Goal: Task Accomplishment & Management: Manage account settings

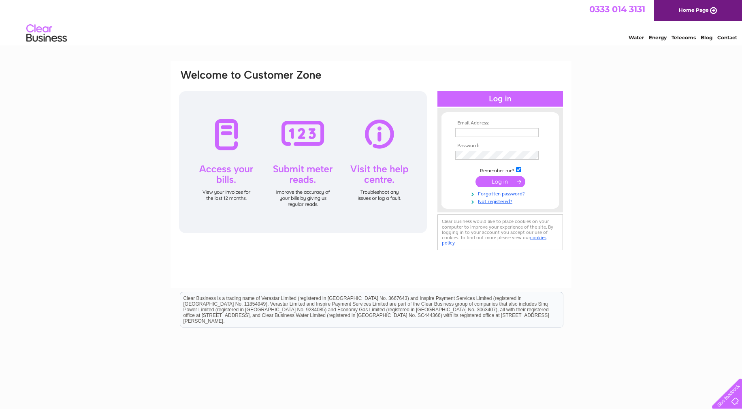
click at [488, 132] on input "text" at bounding box center [496, 132] width 83 height 9
type input "[PERSON_NAME][EMAIL_ADDRESS][DOMAIN_NAME]"
click at [476, 177] on input "submit" at bounding box center [501, 182] width 50 height 11
click at [508, 184] on input "submit" at bounding box center [501, 181] width 50 height 11
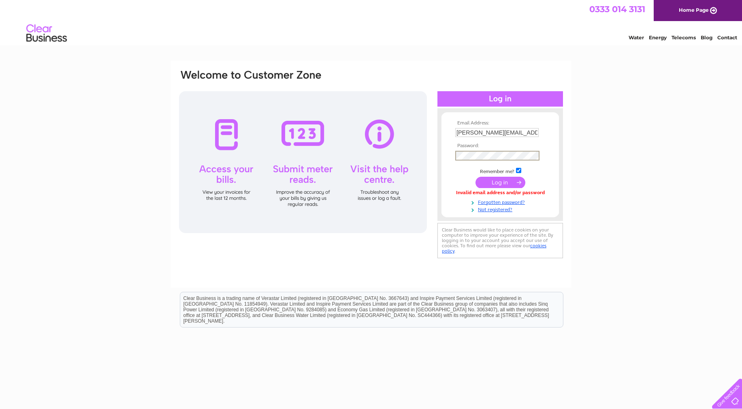
click at [476, 177] on input "submit" at bounding box center [501, 182] width 50 height 11
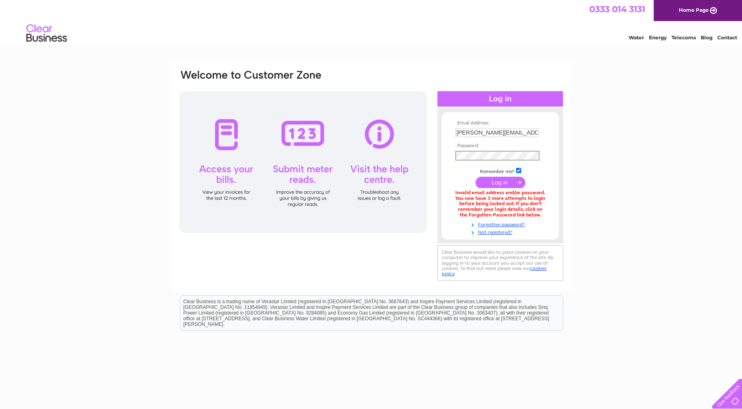
click at [476, 177] on input "submit" at bounding box center [501, 182] width 50 height 11
click at [508, 185] on input "submit" at bounding box center [501, 181] width 50 height 11
click at [502, 180] on input "submit" at bounding box center [501, 181] width 50 height 11
click at [502, 224] on link "Forgotten password?" at bounding box center [501, 223] width 92 height 8
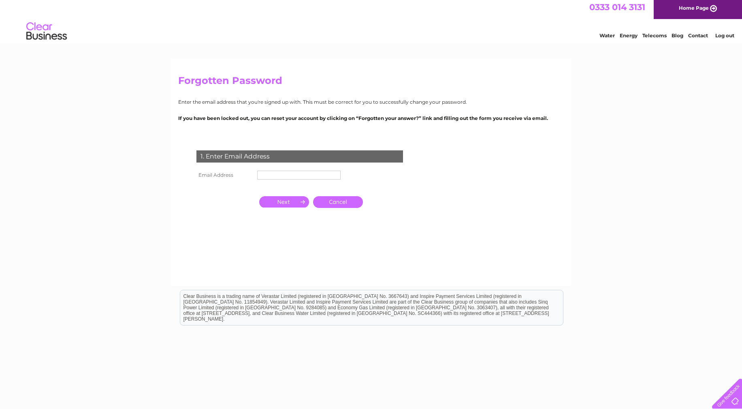
click at [287, 175] on input "text" at bounding box center [298, 175] width 83 height 9
type input "[PERSON_NAME][EMAIL_ADDRESS][DOMAIN_NAME]"
drag, startPoint x: 285, startPoint y: 202, endPoint x: 290, endPoint y: 198, distance: 6.4
click at [285, 202] on input "button" at bounding box center [284, 201] width 50 height 11
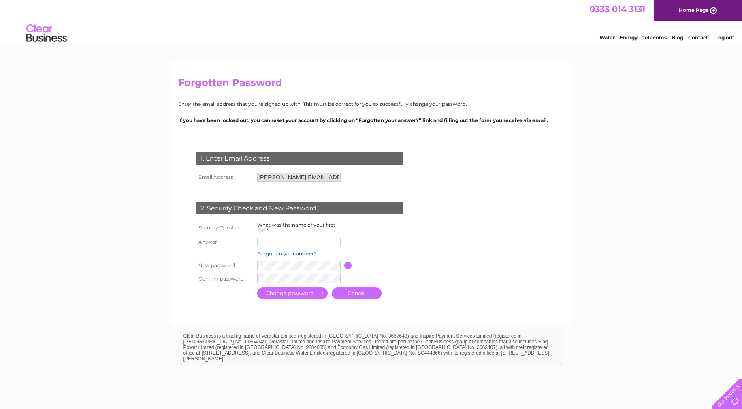
scroll to position [0, 0]
click at [290, 241] on input "text" at bounding box center [299, 242] width 84 height 10
type input "Dawn"
click at [257, 288] on input "submit" at bounding box center [292, 294] width 70 height 12
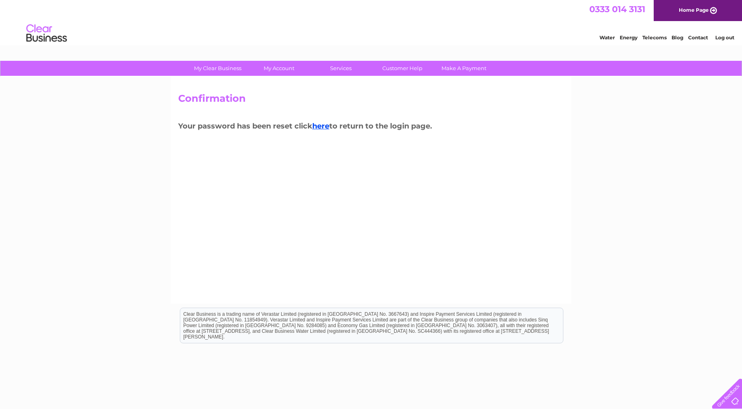
scroll to position [2, 0]
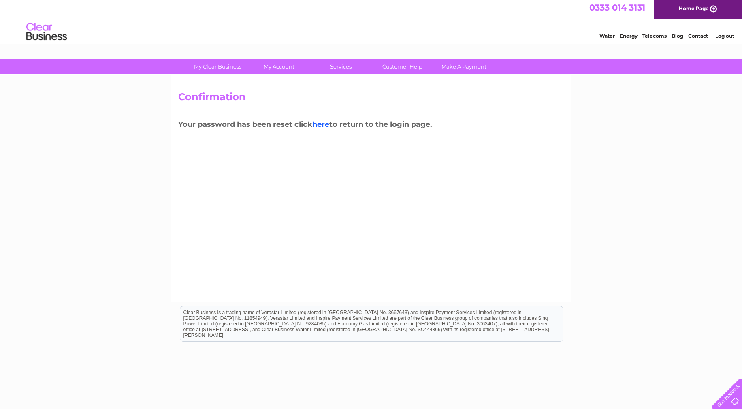
click at [324, 125] on link "here" at bounding box center [320, 124] width 17 height 9
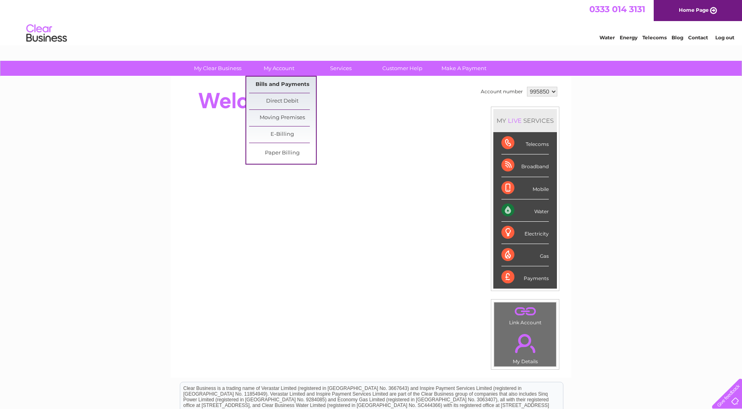
click at [285, 83] on link "Bills and Payments" at bounding box center [282, 85] width 67 height 16
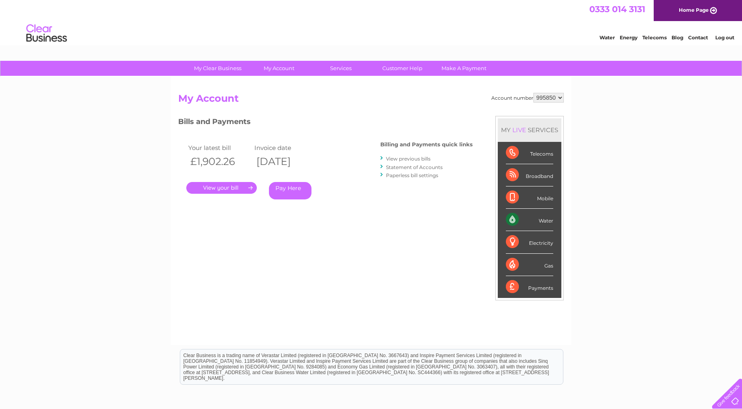
drag, startPoint x: 226, startPoint y: 188, endPoint x: 257, endPoint y: 206, distance: 35.4
click at [226, 188] on link "." at bounding box center [221, 188] width 70 height 12
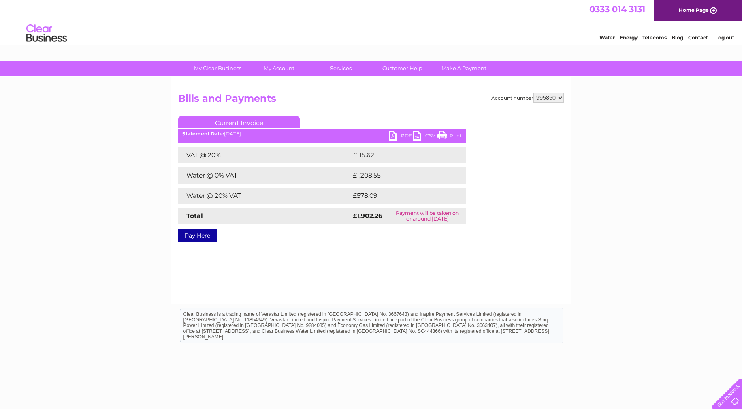
scroll to position [4, 0]
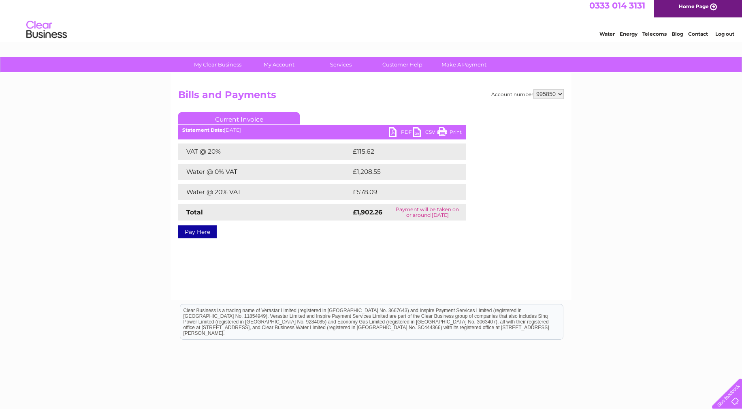
click at [403, 132] on link "PDF" at bounding box center [401, 133] width 24 height 12
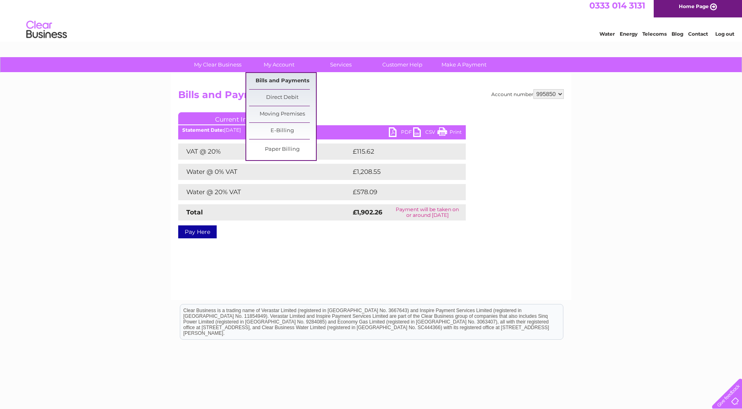
click at [279, 78] on link "Bills and Payments" at bounding box center [282, 81] width 67 height 16
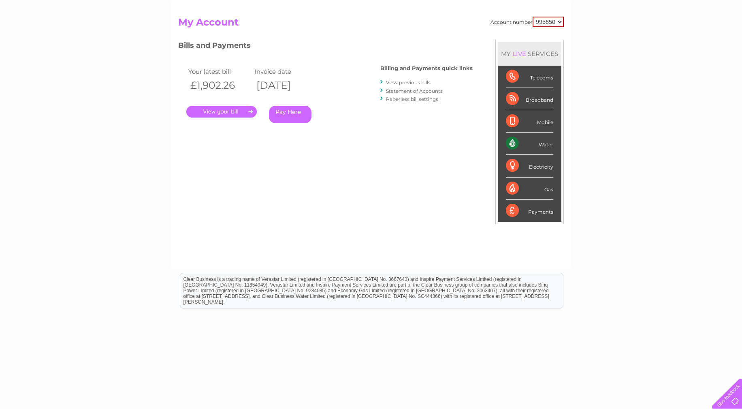
scroll to position [81, 0]
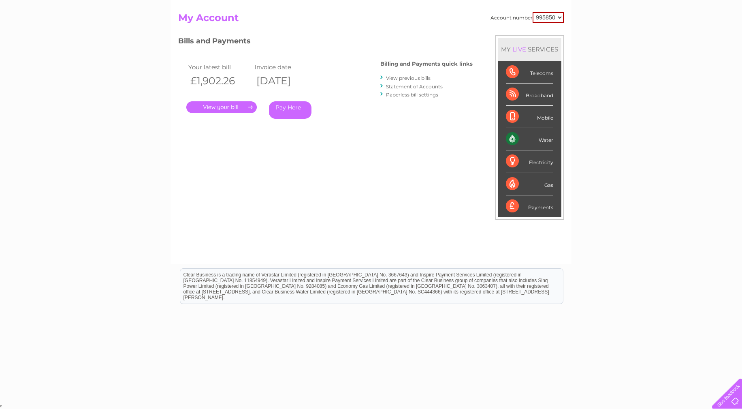
click at [412, 76] on link "View previous bills" at bounding box center [408, 78] width 45 height 6
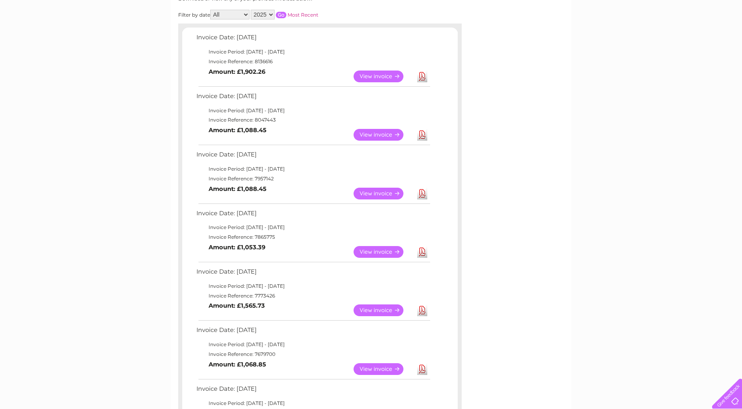
scroll to position [120, 0]
click at [379, 134] on link "View" at bounding box center [384, 134] width 60 height 12
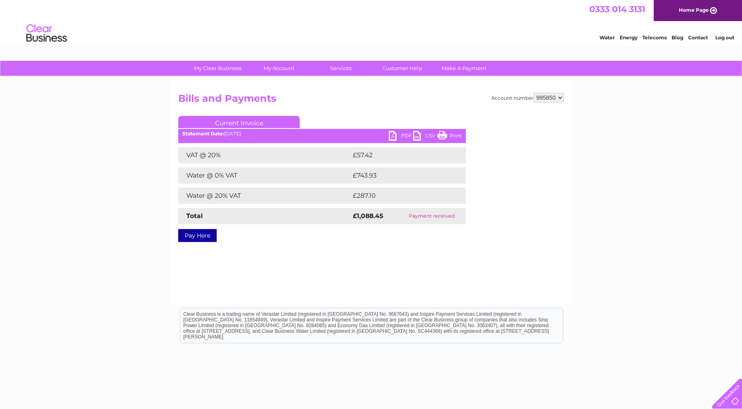
drag, startPoint x: 401, startPoint y: 135, endPoint x: 134, endPoint y: 4, distance: 297.3
click at [395, 137] on link "PDF" at bounding box center [401, 137] width 24 height 12
click at [395, 136] on link "PDF" at bounding box center [401, 137] width 24 height 12
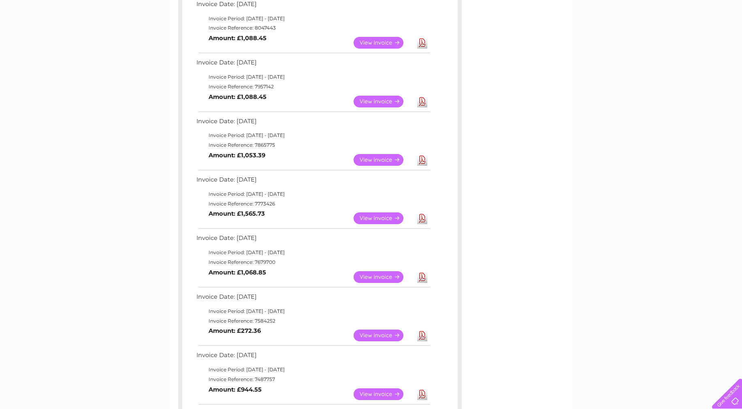
scroll to position [238, 0]
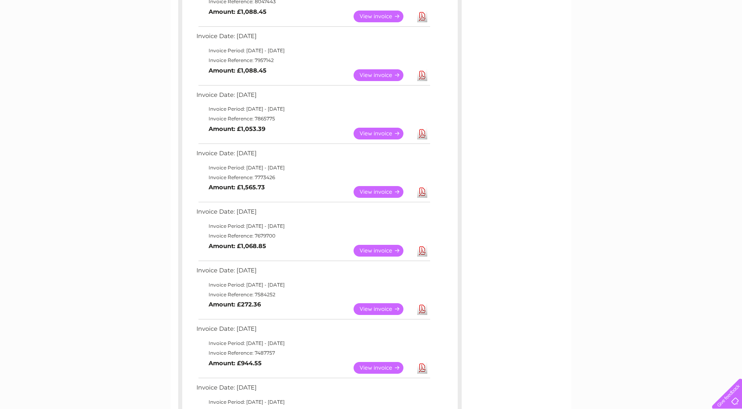
click at [423, 134] on link "Download" at bounding box center [422, 134] width 10 height 12
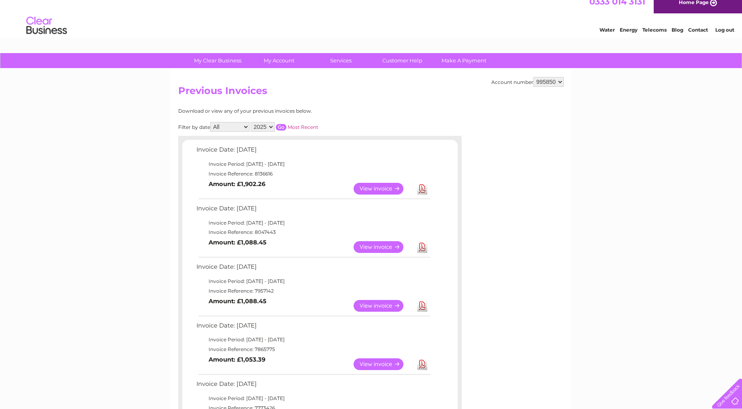
scroll to position [0, 0]
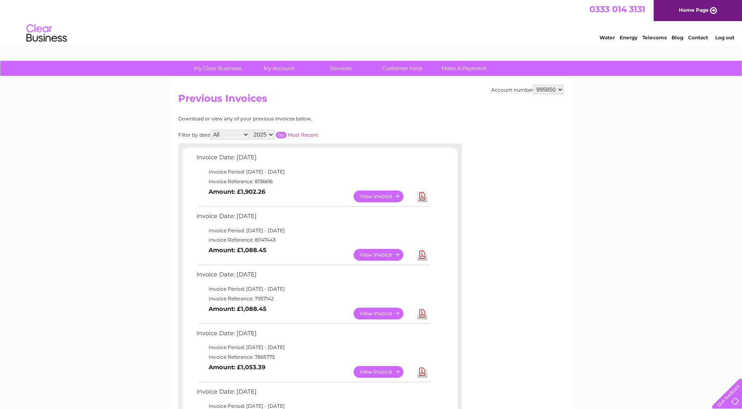
click at [726, 37] on link "Log out" at bounding box center [724, 37] width 19 height 6
